Goal: Task Accomplishment & Management: Complete application form

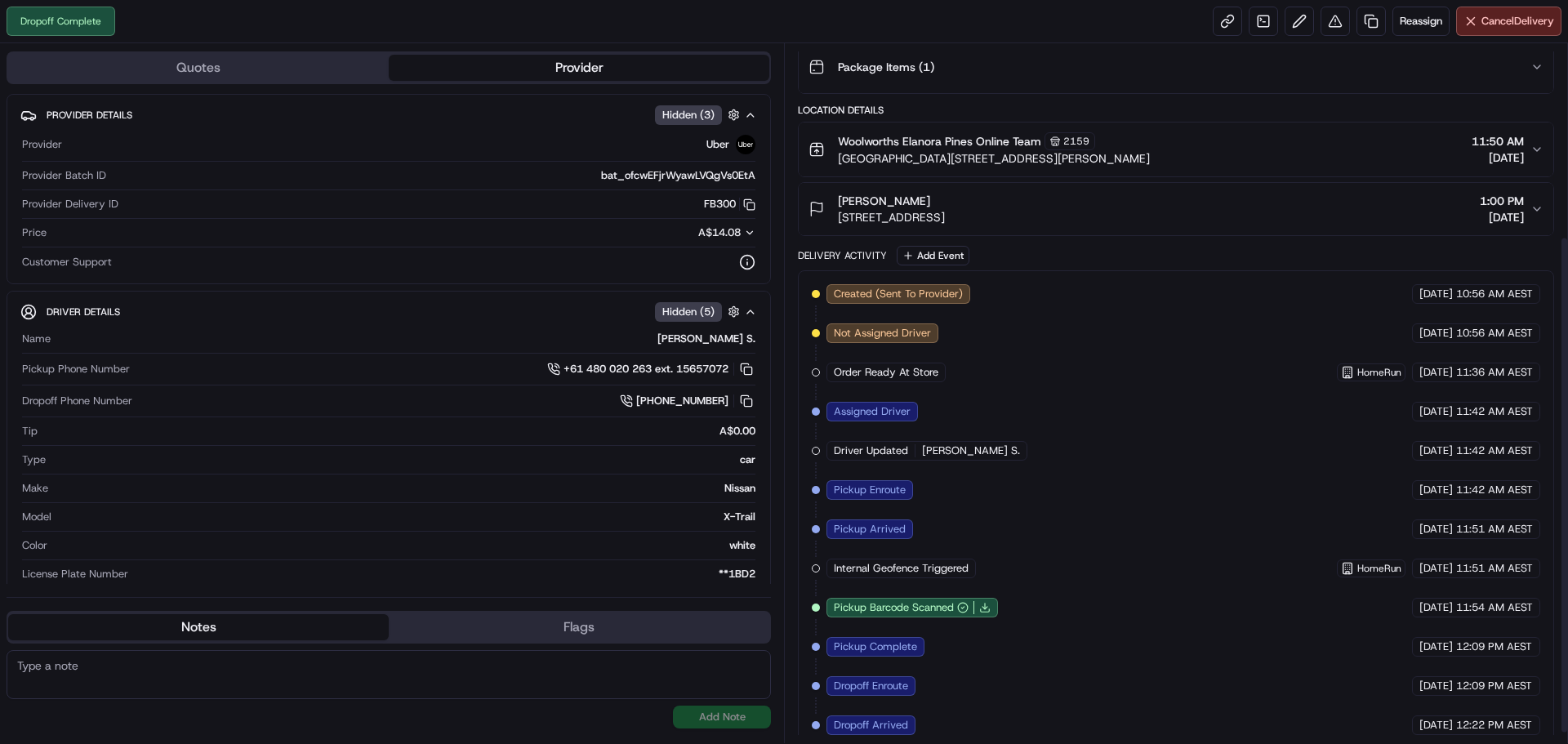
scroll to position [285, 0]
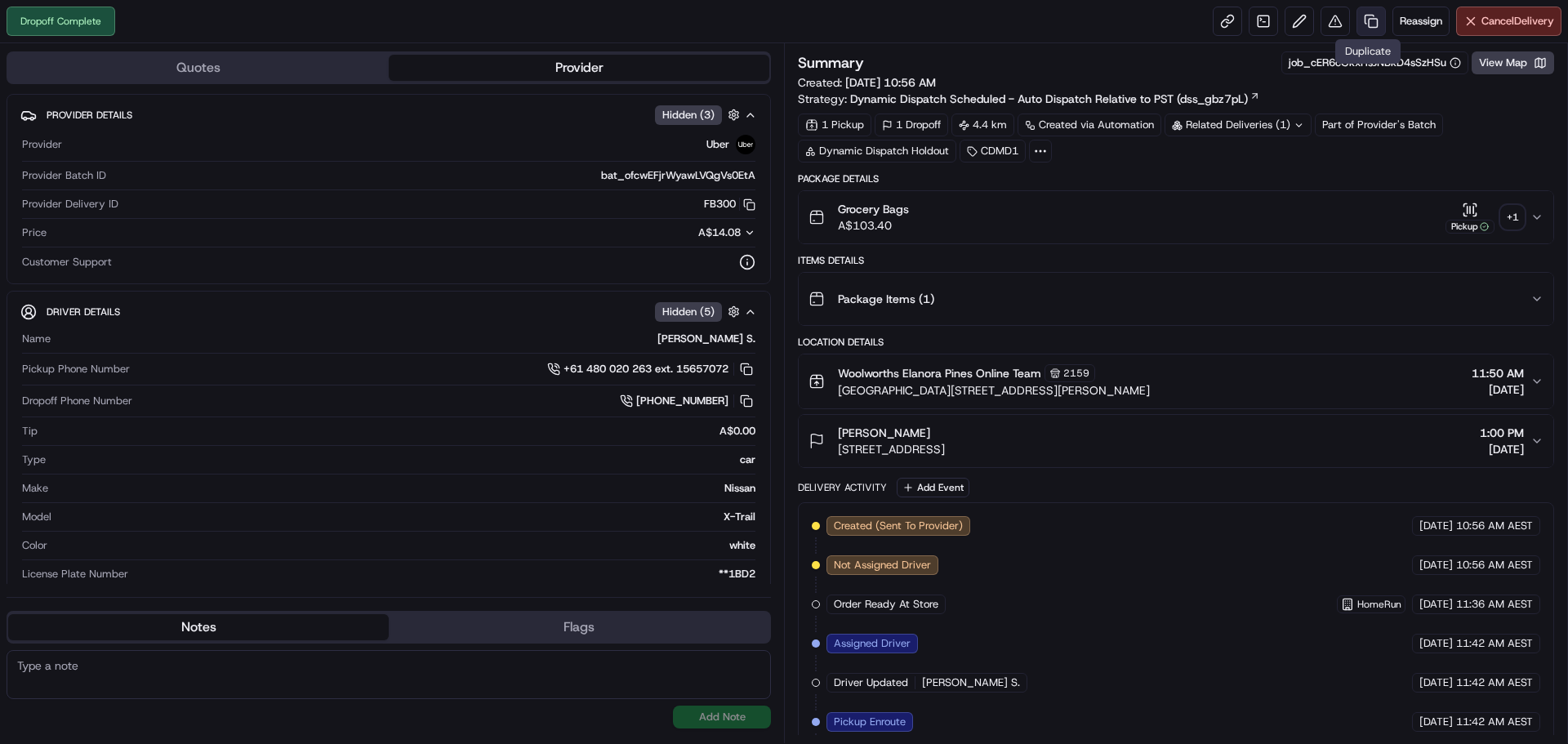
click at [1366, 17] on link at bounding box center [1372, 22] width 29 height 29
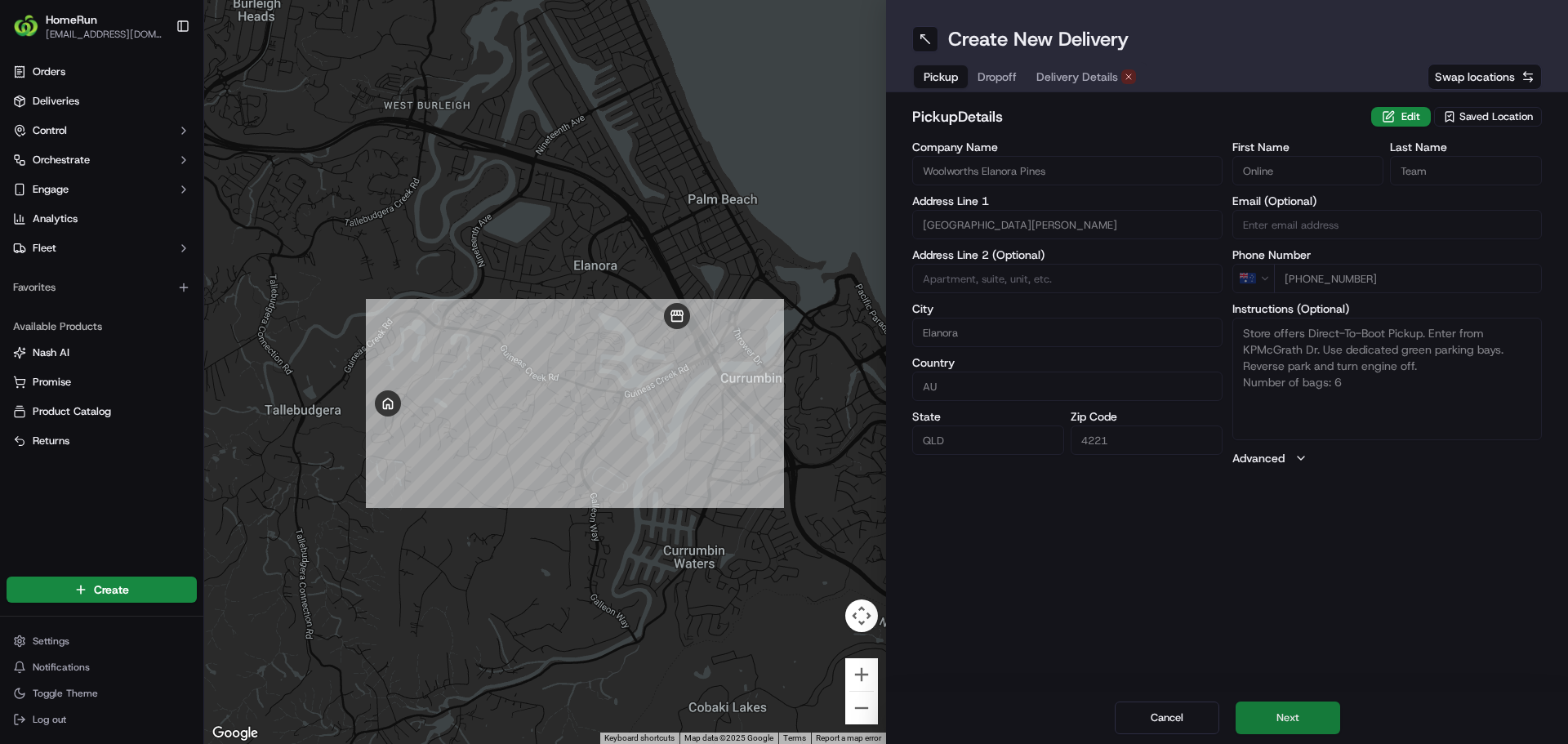
click at [1308, 706] on button "Next" at bounding box center [1287, 718] width 105 height 32
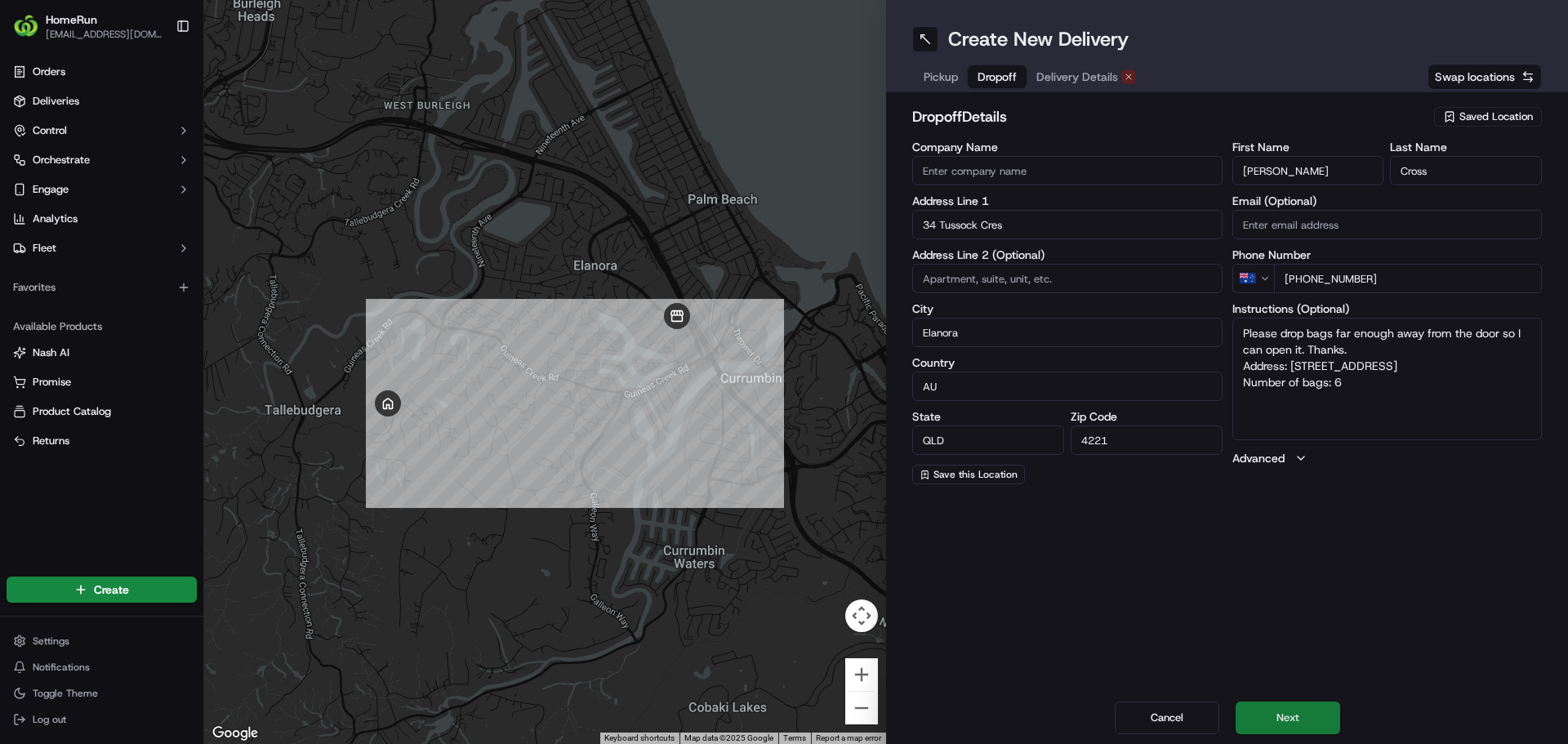
click at [1308, 706] on button "Next" at bounding box center [1287, 718] width 105 height 32
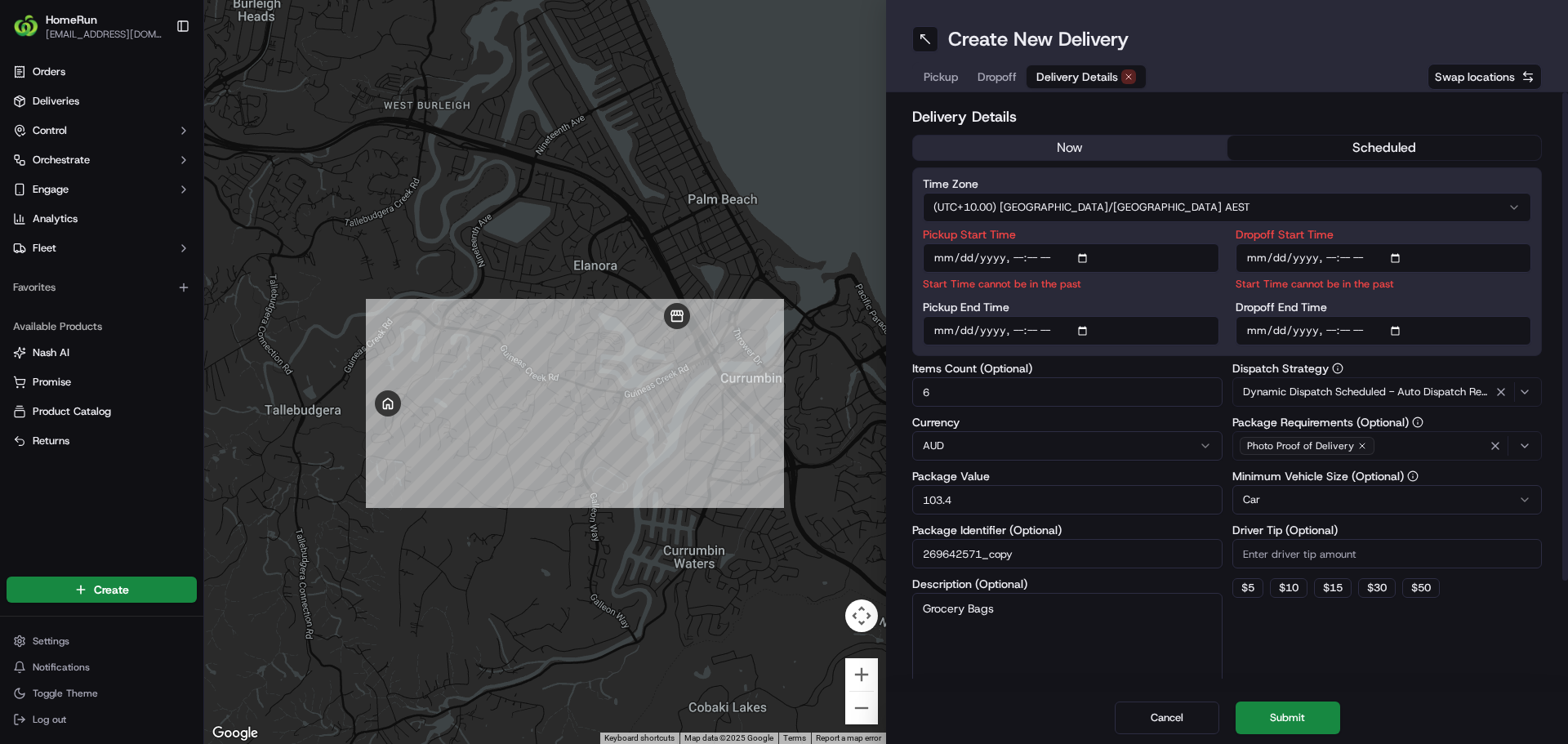
click at [1063, 152] on button "now" at bounding box center [1070, 148] width 315 height 24
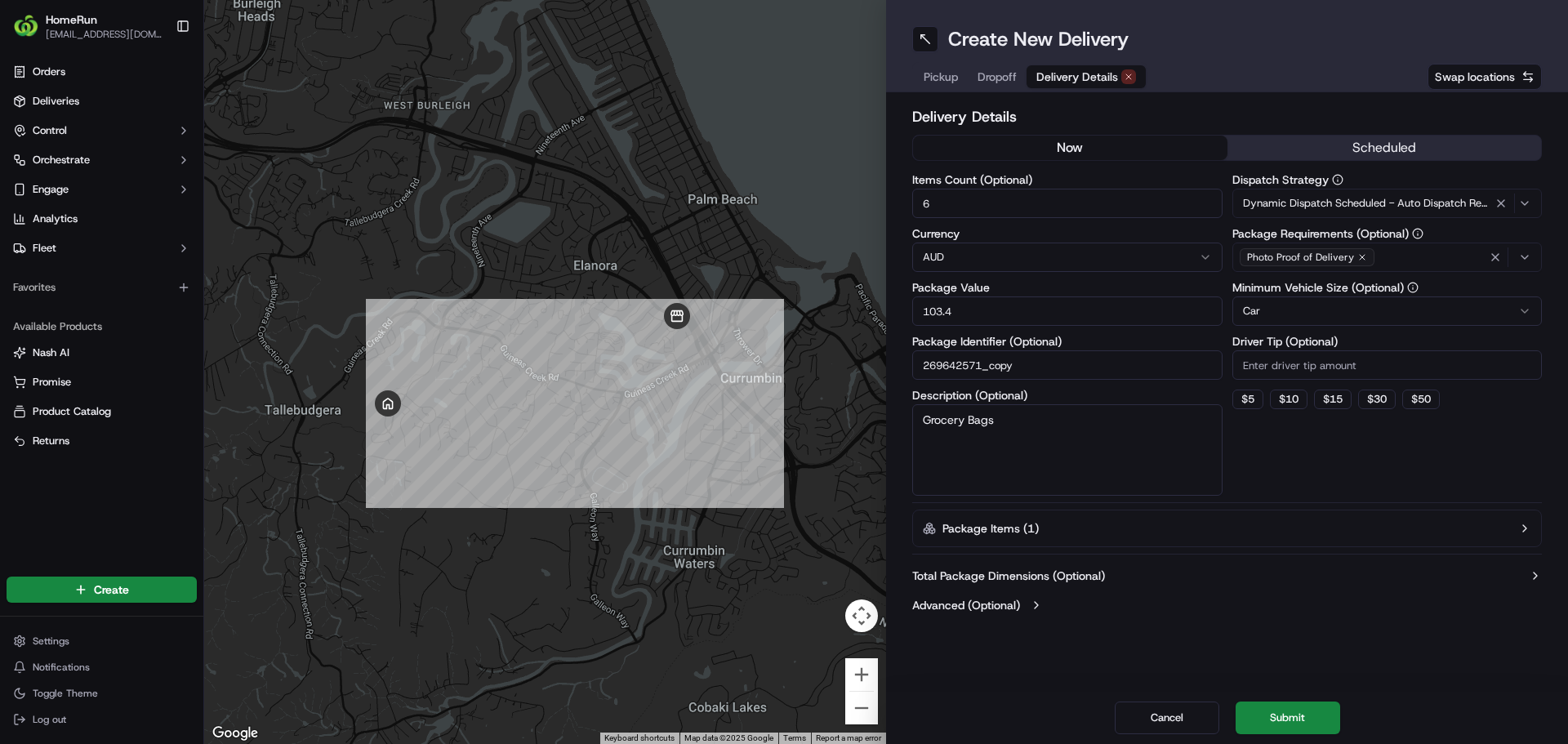
click at [1288, 701] on div "Cancel Submit" at bounding box center [1227, 718] width 682 height 52
click at [1298, 724] on button "Submit" at bounding box center [1287, 718] width 105 height 32
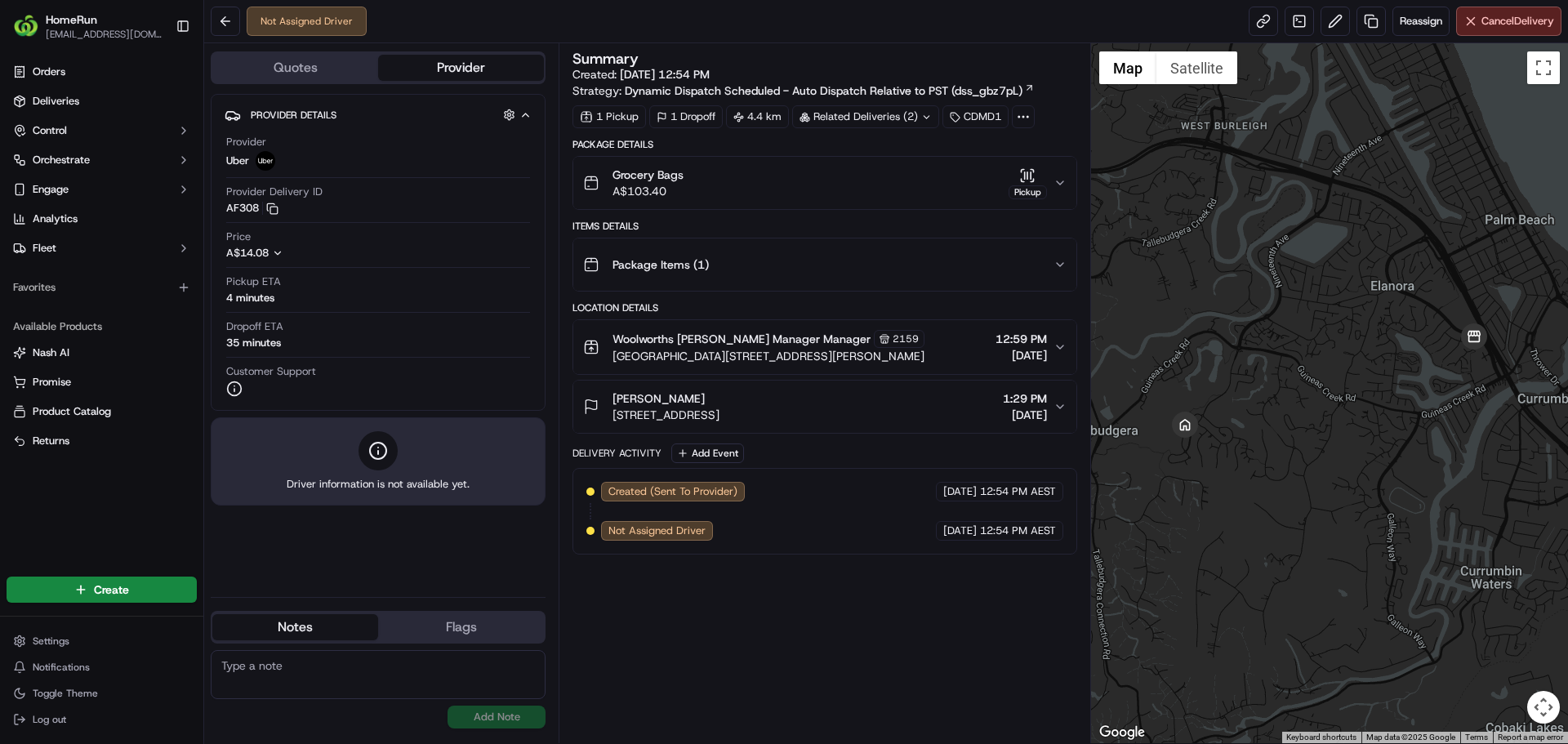
click at [479, 71] on button "Provider" at bounding box center [461, 67] width 166 height 26
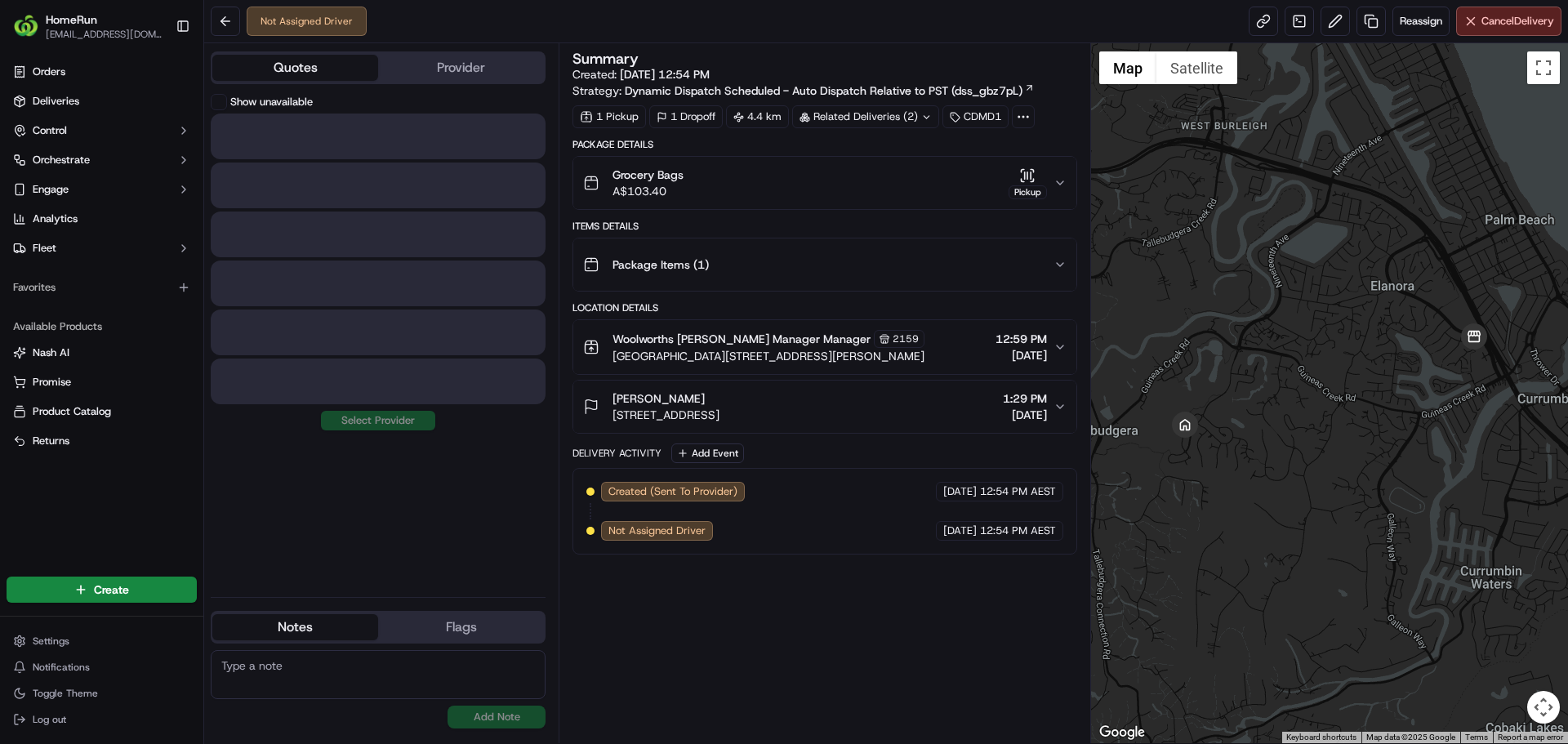
click at [334, 58] on button "Quotes" at bounding box center [295, 67] width 166 height 26
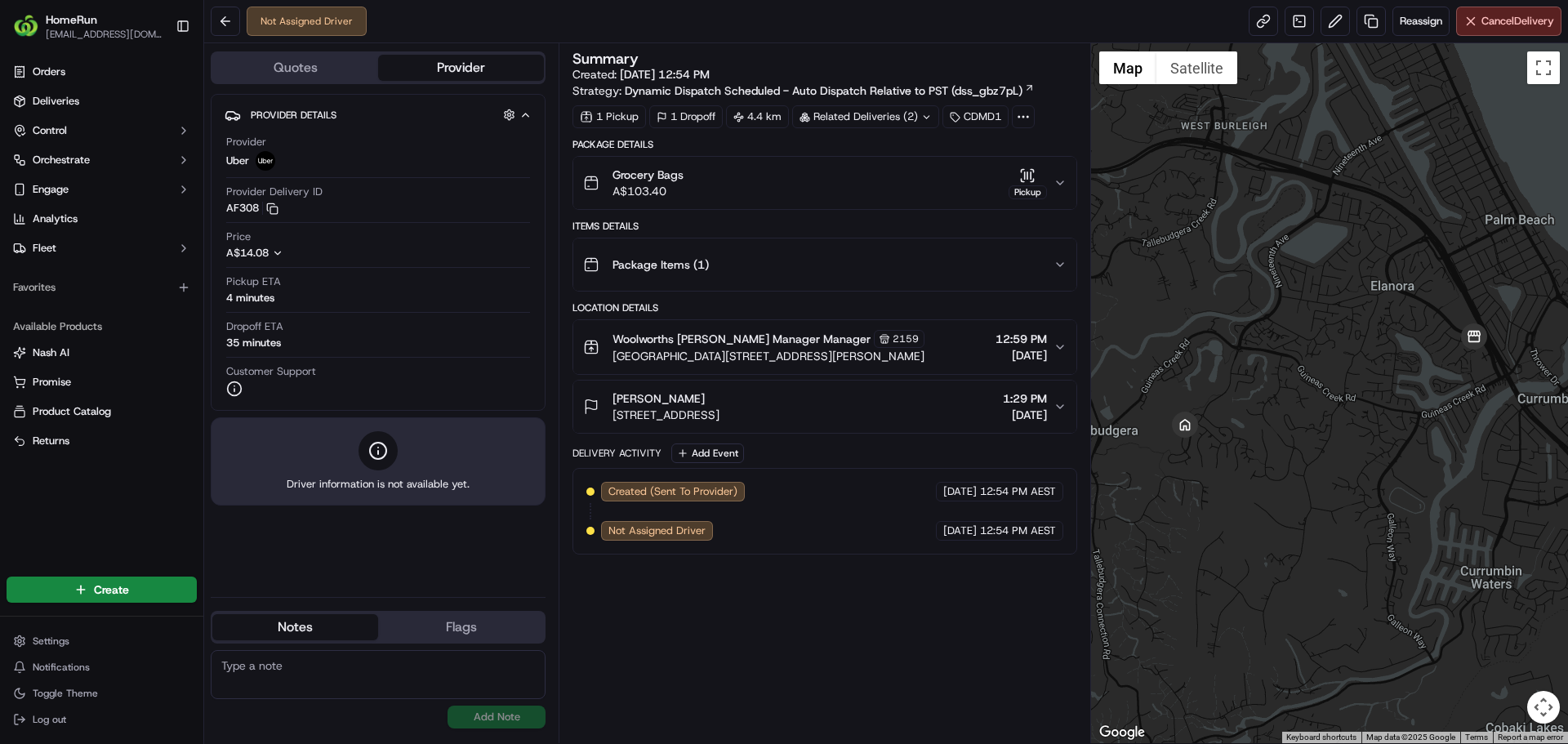
click at [413, 66] on button "Provider" at bounding box center [461, 67] width 166 height 26
click at [315, 63] on button "Quotes" at bounding box center [295, 67] width 166 height 26
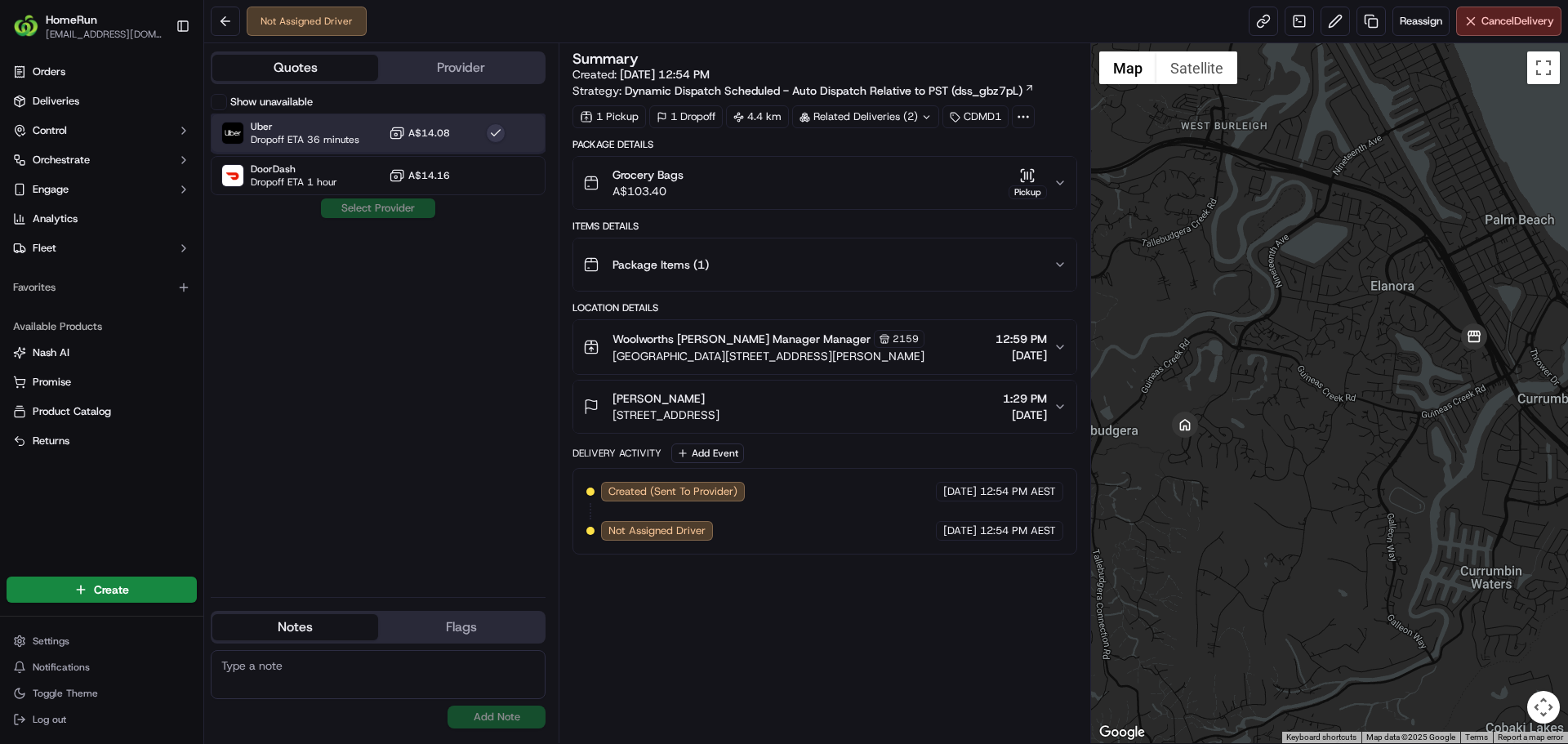
click at [344, 134] on span "Dropoff ETA 36 minutes" at bounding box center [304, 139] width 109 height 13
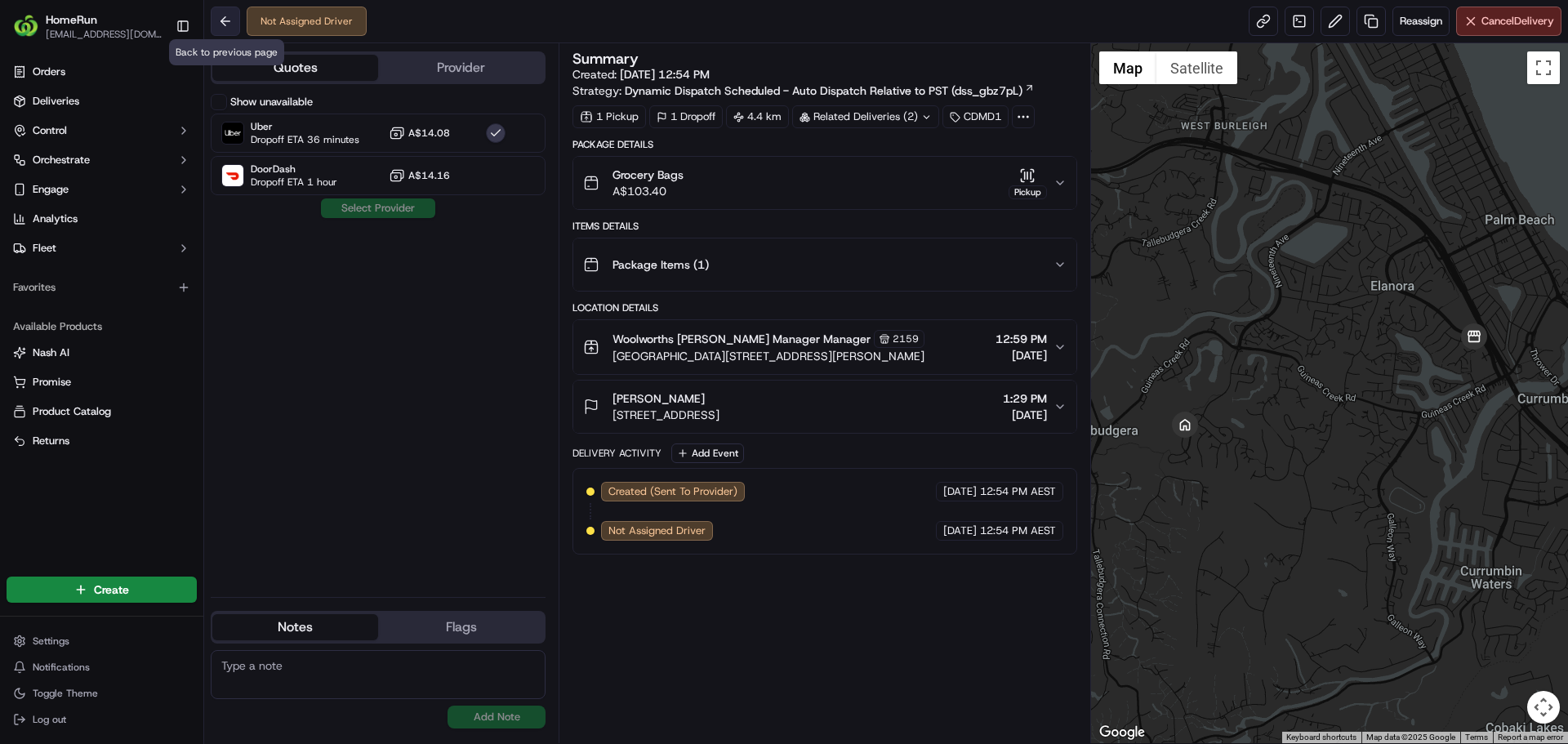
click at [234, 24] on button at bounding box center [226, 22] width 29 height 29
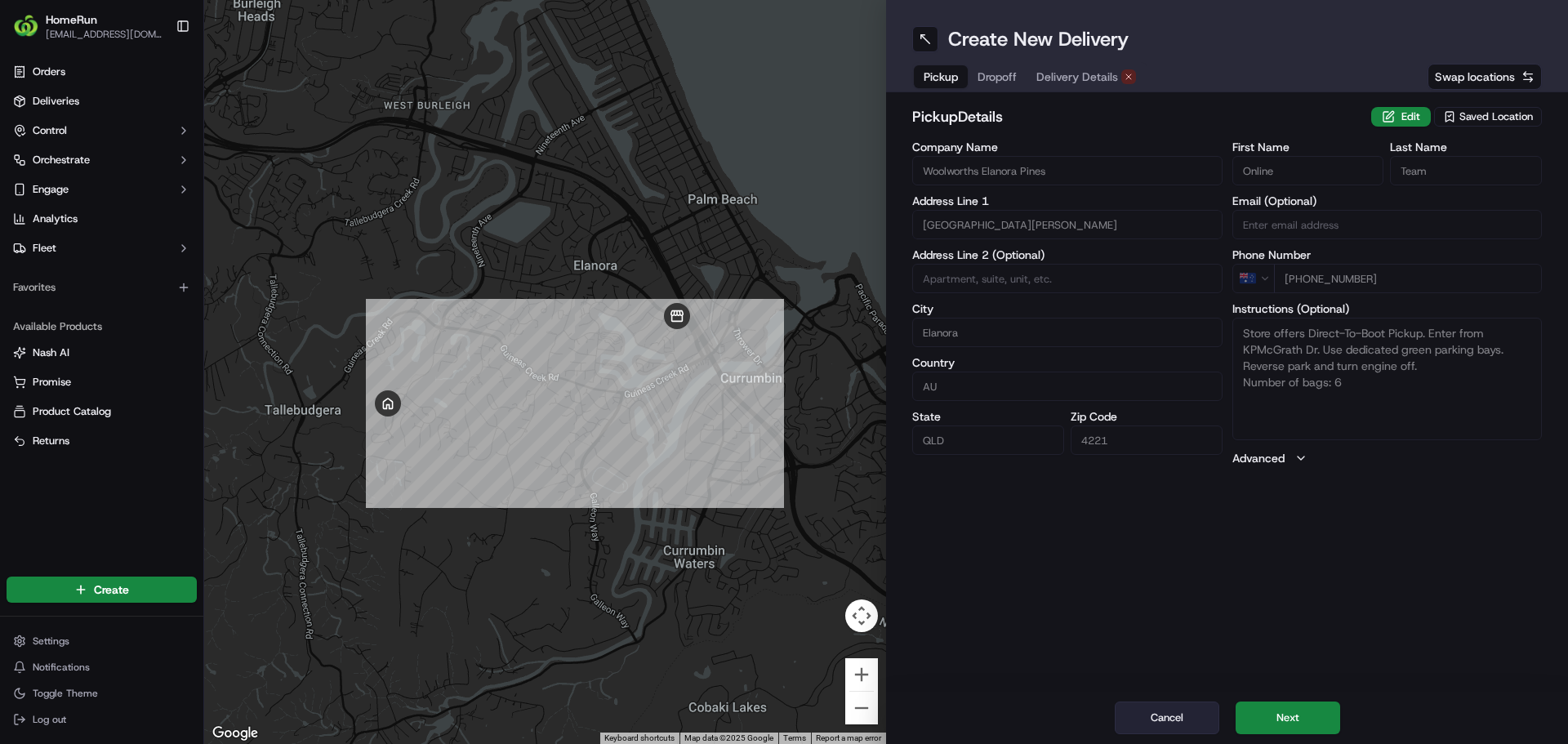
click at [1155, 718] on button "Cancel" at bounding box center [1166, 718] width 105 height 32
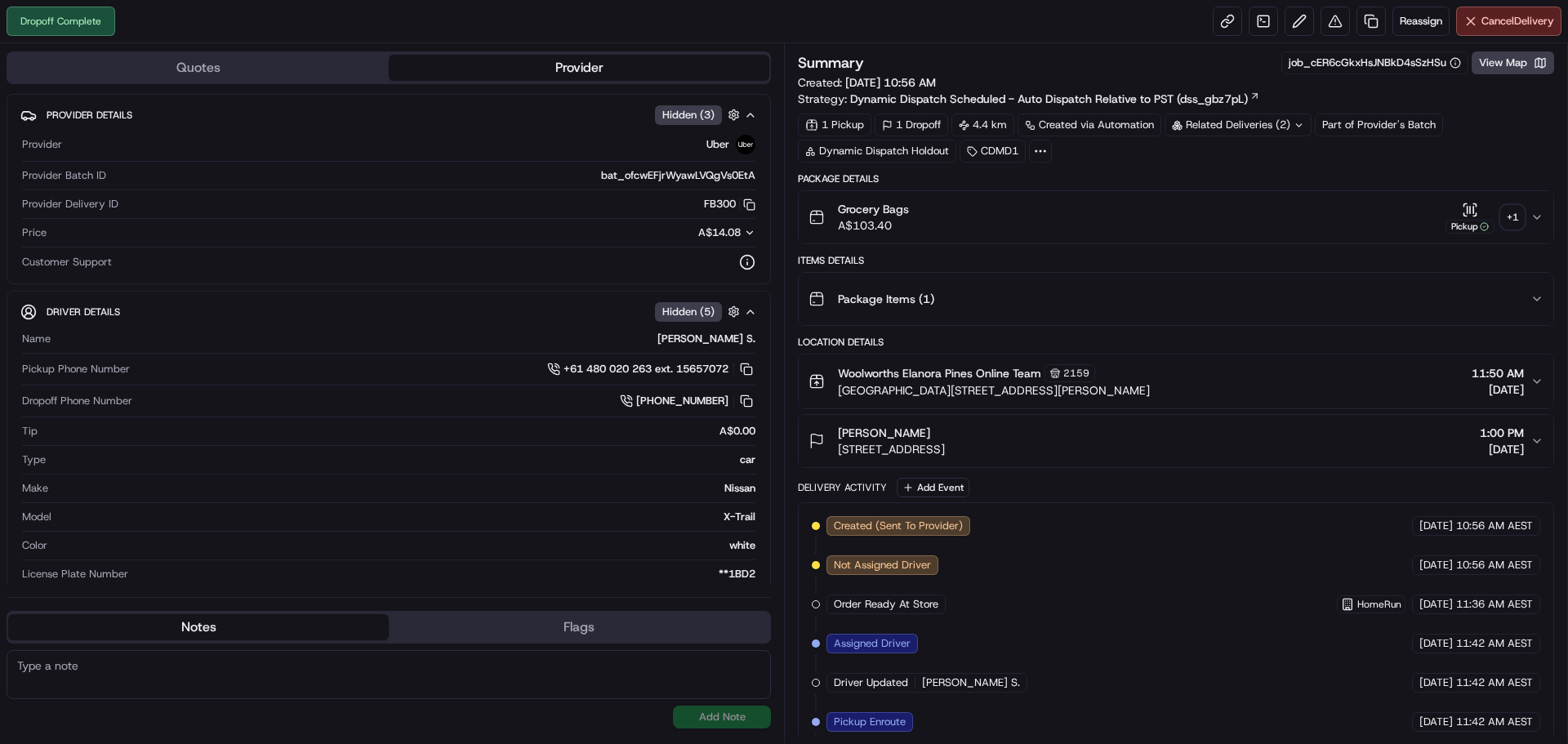
click at [1240, 122] on div "Related Deliveries (2)" at bounding box center [1238, 124] width 147 height 22
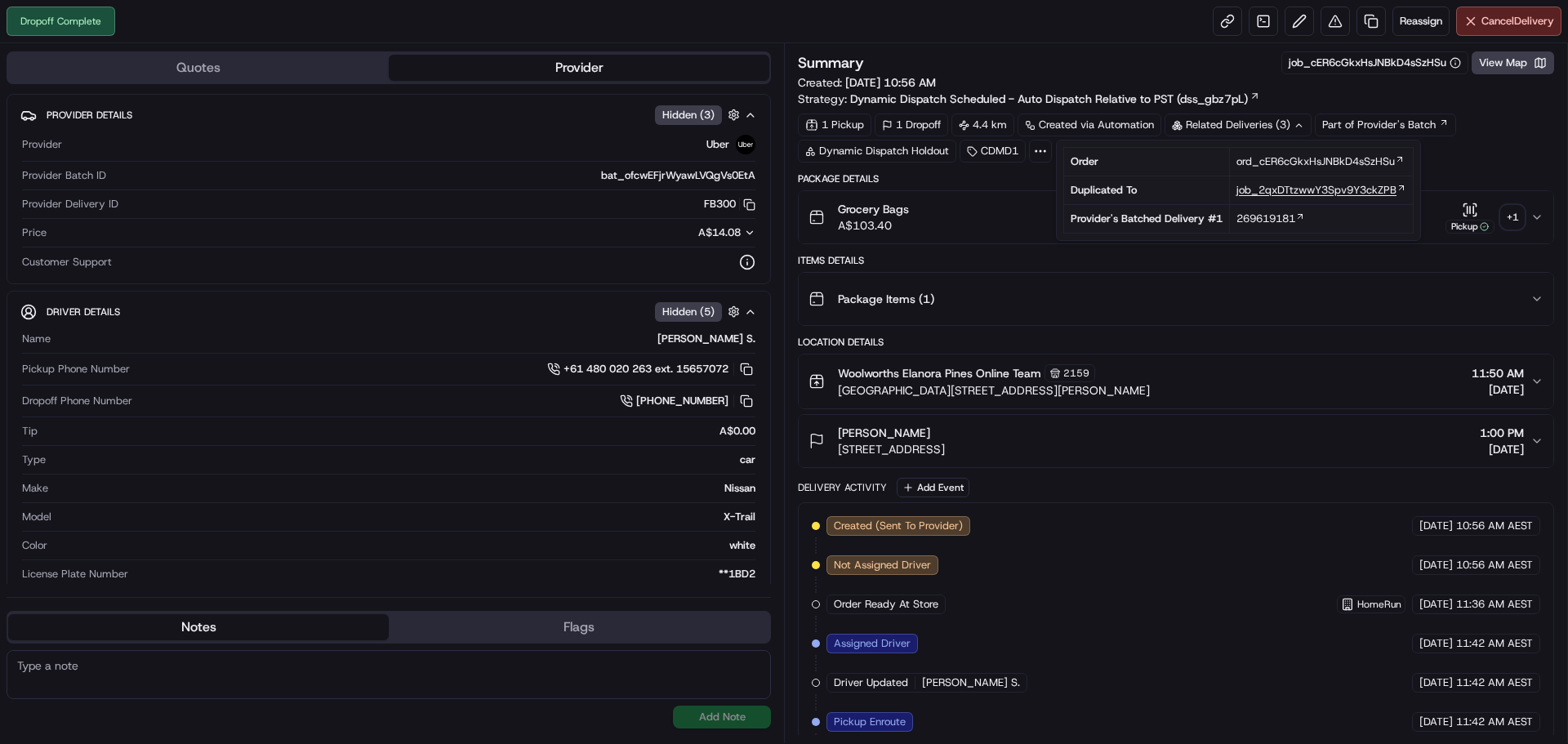
click at [1271, 194] on span "job_2qxDTtzwwY3Spv9Y3ckZPB" at bounding box center [1317, 190] width 160 height 15
click at [1270, 192] on span "job_2qxDTtzwwY3Spv9Y3ckZPB" at bounding box center [1317, 190] width 160 height 15
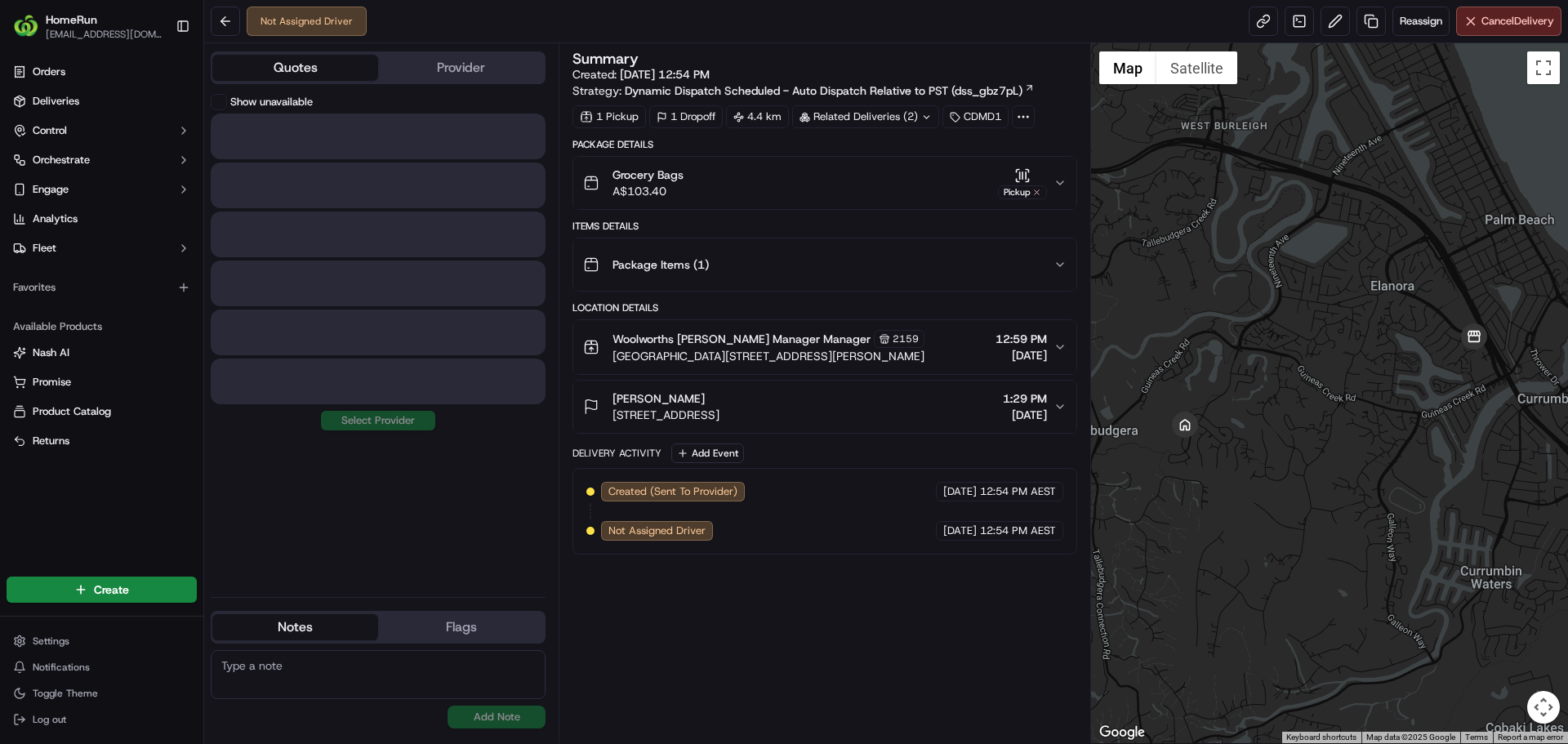
click at [325, 74] on button "Quotes" at bounding box center [295, 67] width 166 height 26
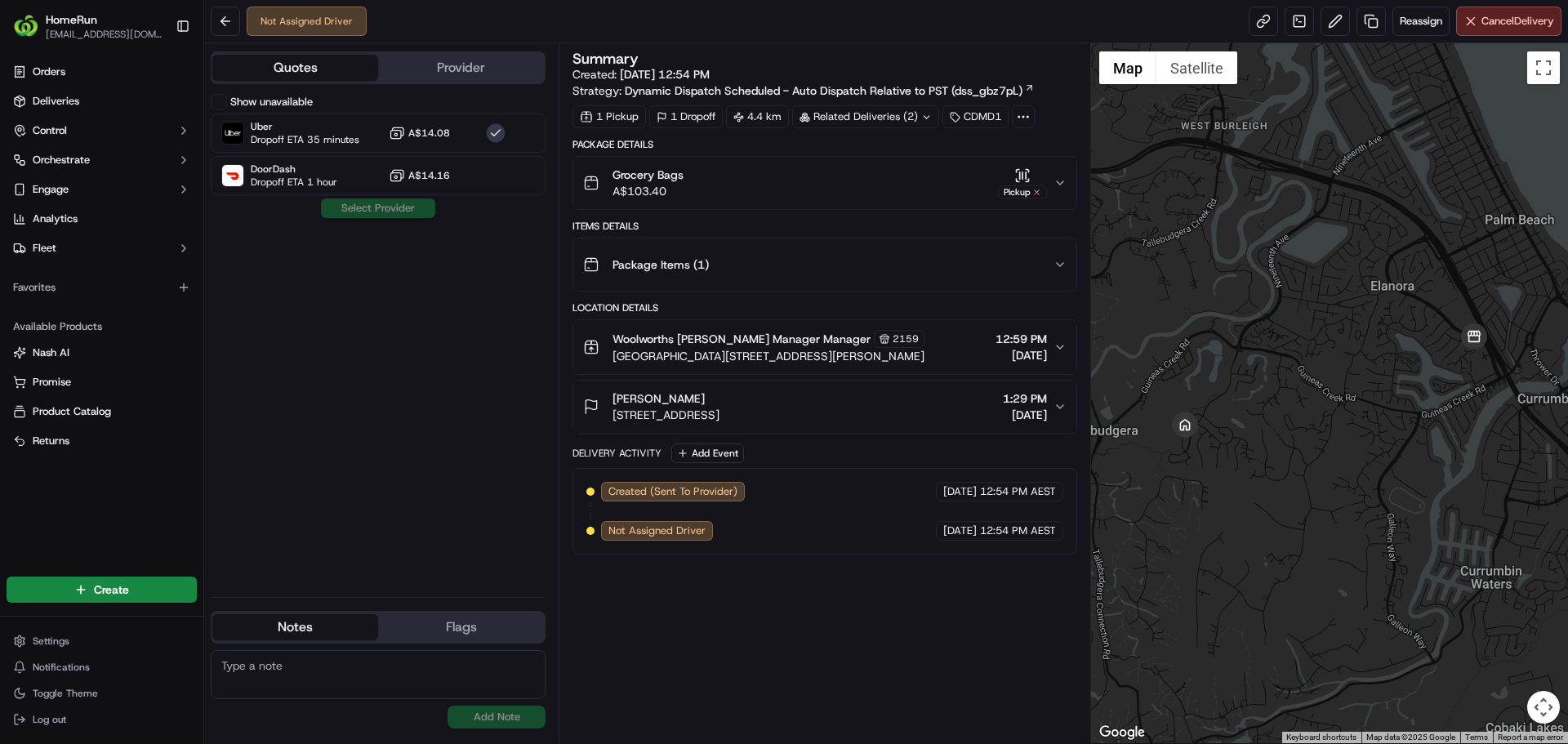
click at [212, 55] on button "Quotes" at bounding box center [295, 67] width 166 height 26
